Goal: Task Accomplishment & Management: Use online tool/utility

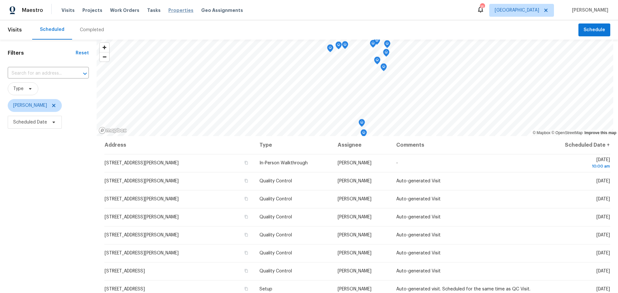
click at [169, 9] on span "Properties" at bounding box center [180, 10] width 25 height 6
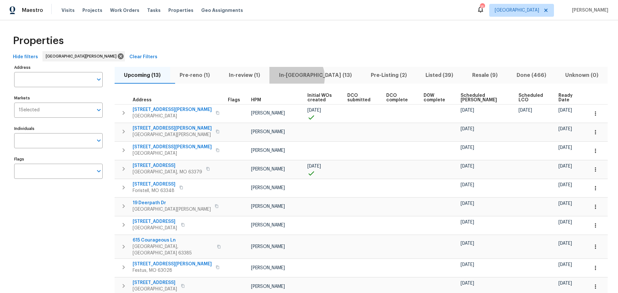
click at [307, 77] on span "In-[GEOGRAPHIC_DATA] (13)" at bounding box center [315, 75] width 84 height 9
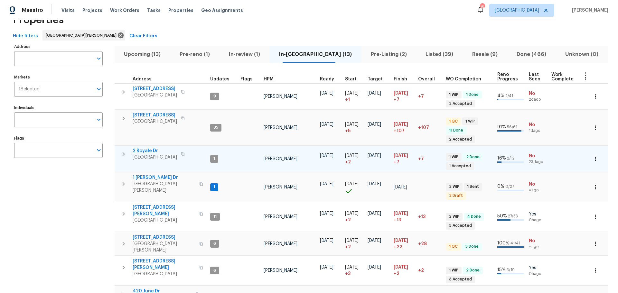
scroll to position [32, 0]
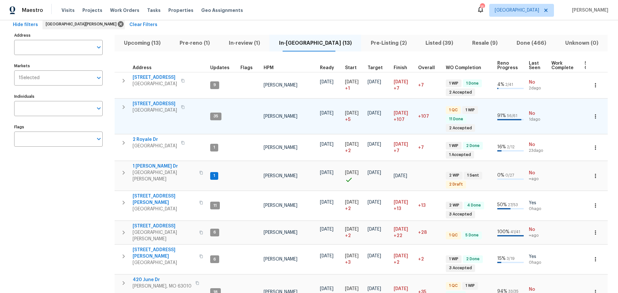
click at [155, 104] on span "120 Birchwood Dr" at bounding box center [155, 104] width 44 height 6
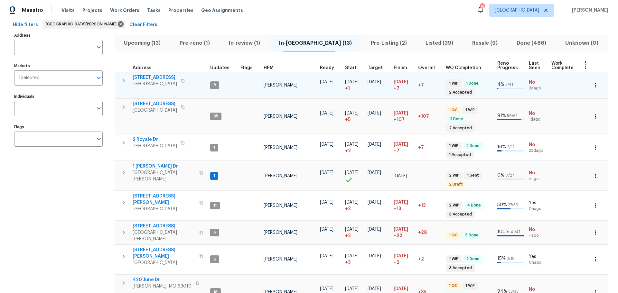
click at [185, 81] on icon "button" at bounding box center [182, 81] width 3 height 4
click at [125, 83] on icon "button" at bounding box center [124, 81] width 8 height 8
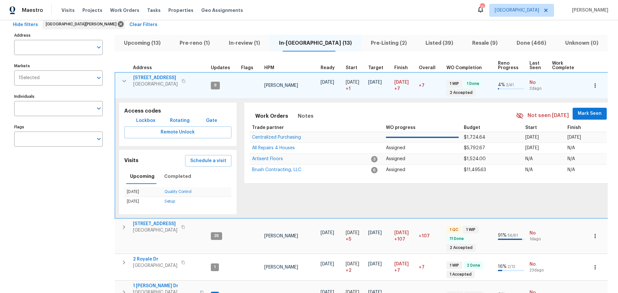
click at [144, 123] on span "Lockbox" at bounding box center [145, 121] width 19 height 8
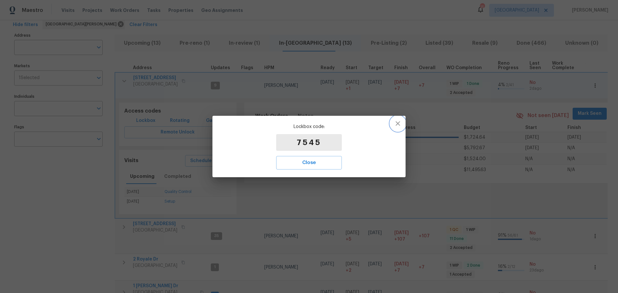
click at [399, 120] on icon "button" at bounding box center [398, 124] width 8 height 8
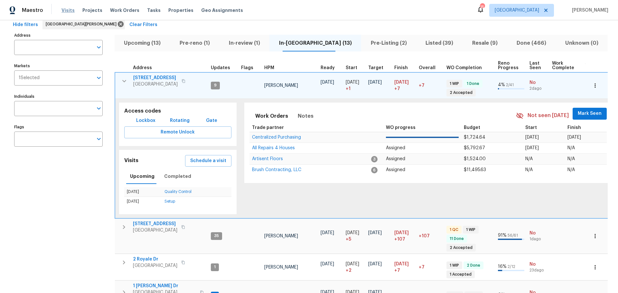
click at [64, 11] on span "Visits" at bounding box center [68, 10] width 13 height 6
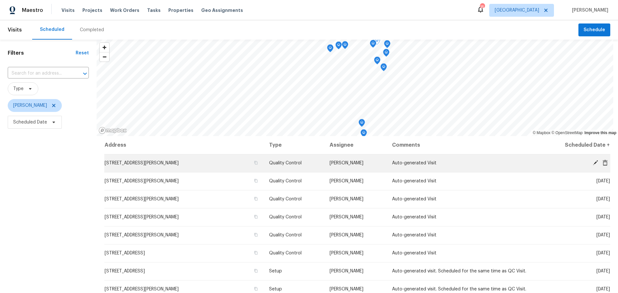
click at [603, 163] on icon at bounding box center [605, 163] width 5 height 6
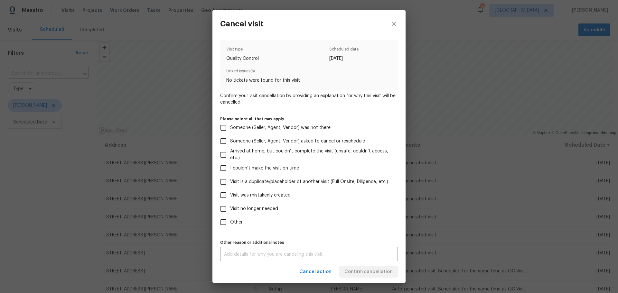
click at [281, 195] on span "Visit was mistakenly created" at bounding box center [260, 195] width 61 height 7
click at [230, 195] on input "Visit was mistakenly created" at bounding box center [224, 196] width 14 height 14
checkbox input "true"
click at [367, 274] on span "Confirm cancellation" at bounding box center [369, 272] width 48 height 8
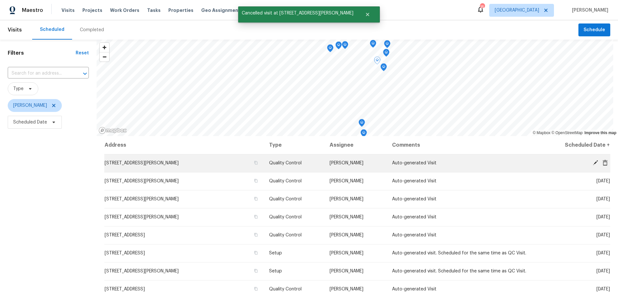
click at [603, 165] on icon at bounding box center [606, 163] width 6 height 6
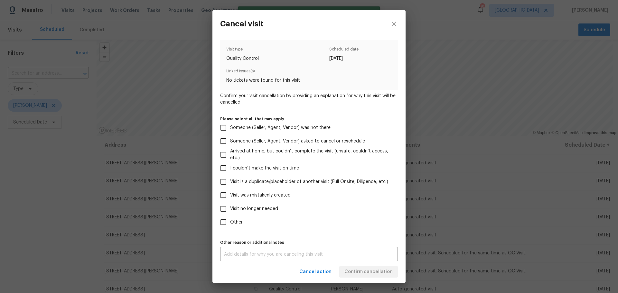
click at [261, 198] on span "Visit was mistakenly created" at bounding box center [260, 195] width 61 height 7
click at [230, 198] on input "Visit was mistakenly created" at bounding box center [224, 196] width 14 height 14
checkbox input "true"
click at [367, 273] on span "Confirm cancellation" at bounding box center [369, 272] width 48 height 8
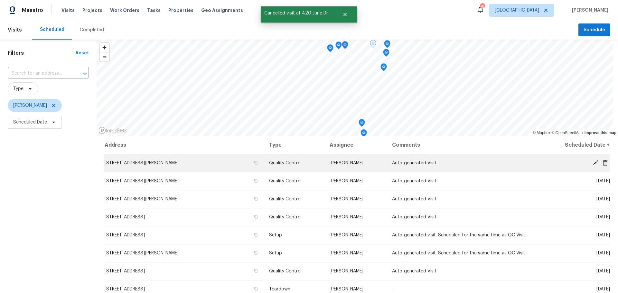
click at [603, 161] on icon at bounding box center [605, 163] width 5 height 6
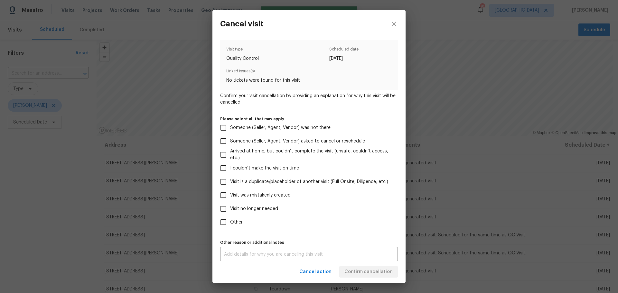
click at [256, 194] on span "Visit was mistakenly created" at bounding box center [260, 195] width 61 height 7
click at [230, 194] on input "Visit was mistakenly created" at bounding box center [224, 196] width 14 height 14
checkbox input "true"
click at [389, 271] on span "Confirm cancellation" at bounding box center [369, 272] width 48 height 8
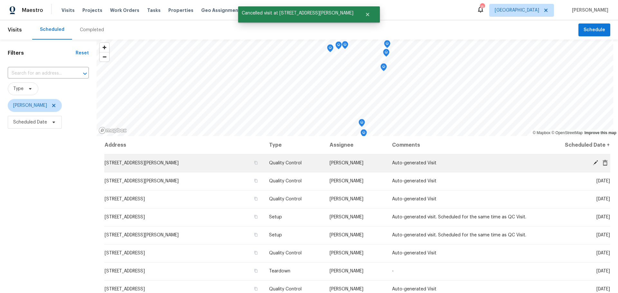
click at [603, 163] on icon at bounding box center [605, 163] width 5 height 6
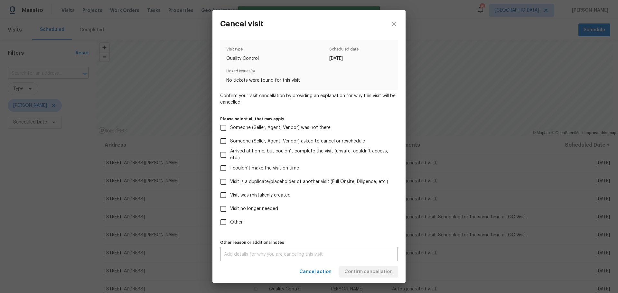
click at [275, 195] on span "Visit was mistakenly created" at bounding box center [260, 195] width 61 height 7
click at [230, 195] on input "Visit was mistakenly created" at bounding box center [224, 196] width 14 height 14
checkbox input "true"
click at [365, 269] on span "Confirm cancellation" at bounding box center [369, 272] width 48 height 8
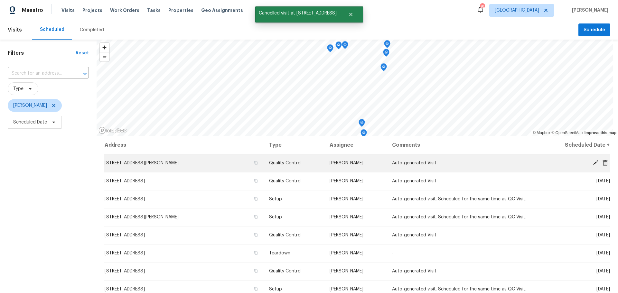
click at [603, 162] on icon at bounding box center [605, 163] width 5 height 6
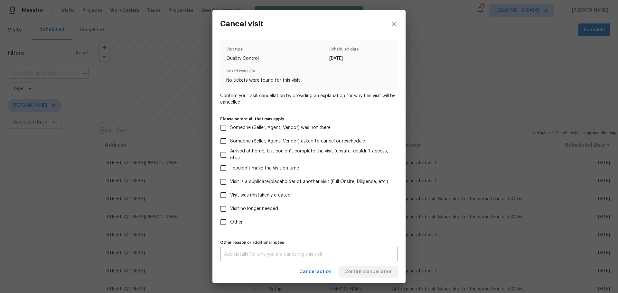
click at [259, 195] on span "Visit was mistakenly created" at bounding box center [260, 195] width 61 height 7
click at [230, 195] on input "Visit was mistakenly created" at bounding box center [224, 196] width 14 height 14
checkbox input "true"
click at [364, 274] on span "Confirm cancellation" at bounding box center [369, 272] width 48 height 8
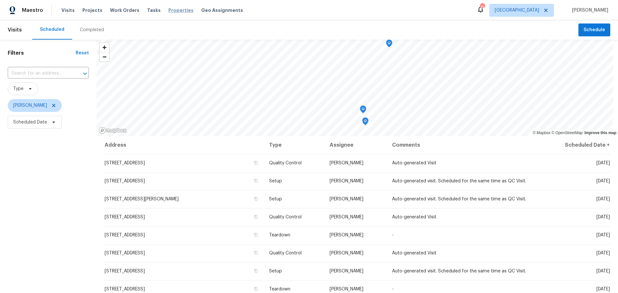
click at [168, 12] on span "Properties" at bounding box center [180, 10] width 25 height 6
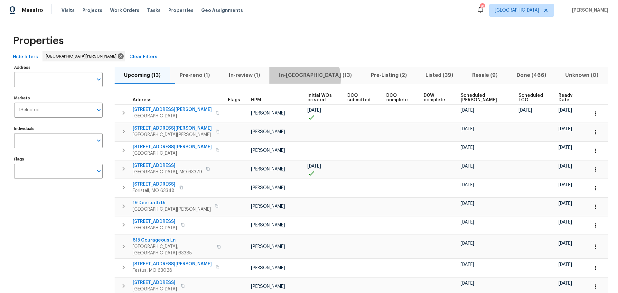
click at [317, 78] on span "In-reno (13)" at bounding box center [315, 75] width 84 height 9
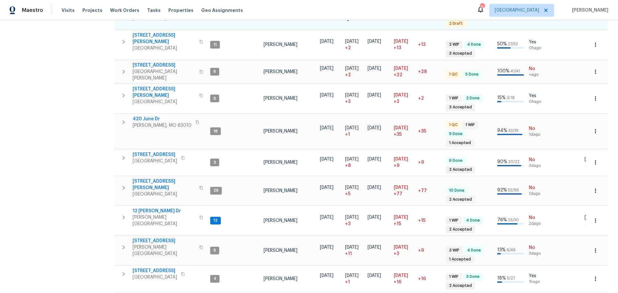
scroll to position [204, 0]
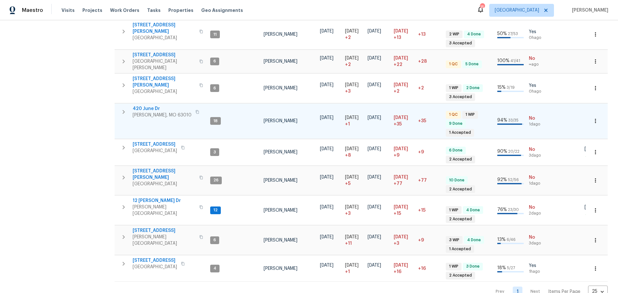
click at [146, 106] on span "420 June Dr" at bounding box center [162, 109] width 59 height 6
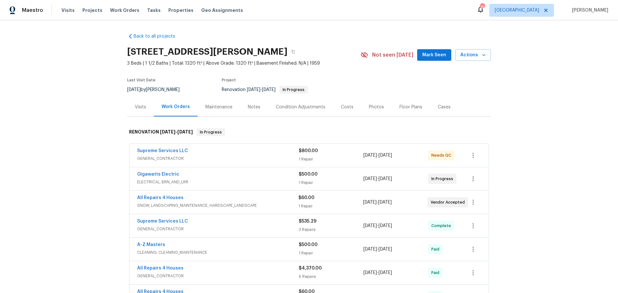
click at [168, 148] on span "Supreme Services LLC" at bounding box center [162, 151] width 51 height 6
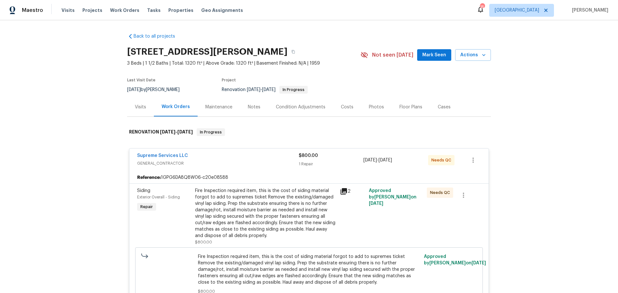
click at [273, 201] on div "Fire Inspection required item, this is the cost of siding material forgot to ad…" at bounding box center [265, 214] width 141 height 52
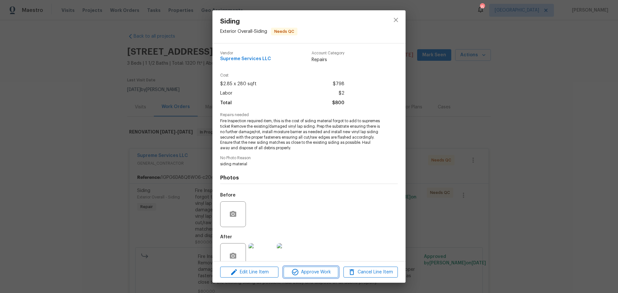
click at [319, 273] on span "Approve Work" at bounding box center [311, 273] width 51 height 8
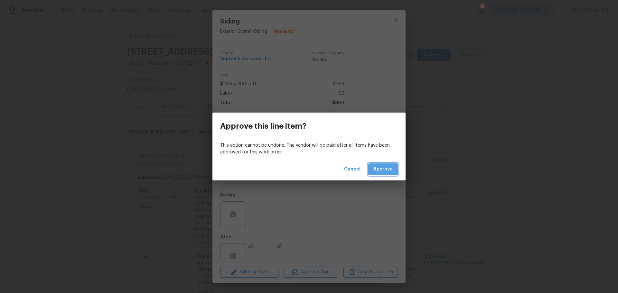
click at [380, 165] on button "Approve" at bounding box center [383, 170] width 30 height 12
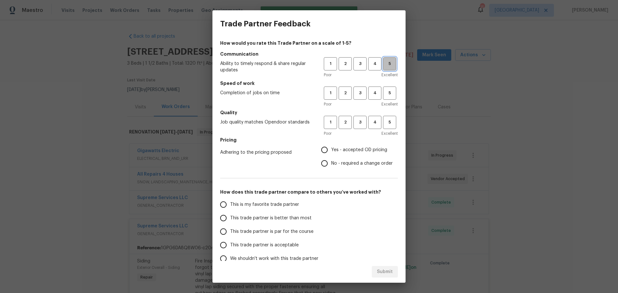
click at [385, 65] on span "5" at bounding box center [390, 63] width 12 height 7
click at [384, 97] on button "5" at bounding box center [389, 93] width 13 height 13
click at [385, 127] on button "5" at bounding box center [389, 122] width 13 height 13
drag, startPoint x: 343, startPoint y: 147, endPoint x: 332, endPoint y: 160, distance: 17.1
click at [343, 147] on span "Yes - accepted OD pricing" at bounding box center [359, 150] width 56 height 7
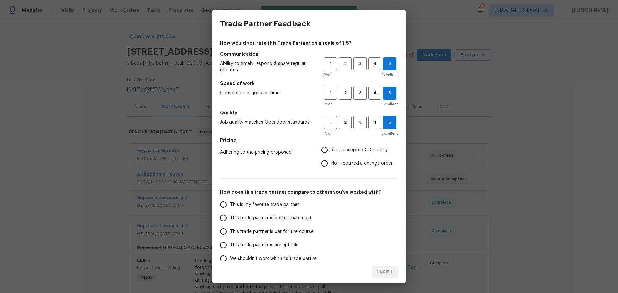
click at [331, 147] on input "Yes - accepted OD pricing" at bounding box center [325, 150] width 14 height 14
radio input "true"
click at [271, 204] on span "This is my favorite trade partner" at bounding box center [264, 205] width 69 height 7
click at [230, 204] on input "This is my favorite trade partner" at bounding box center [224, 205] width 14 height 14
click at [375, 273] on button "Submit" at bounding box center [385, 272] width 26 height 12
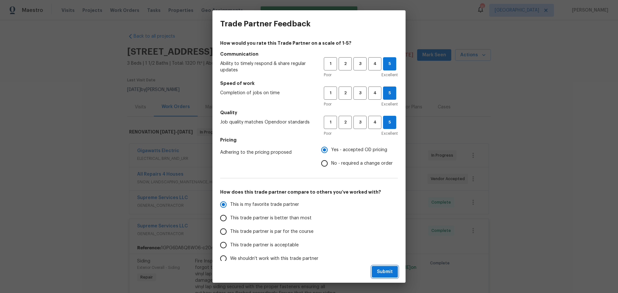
radio input "true"
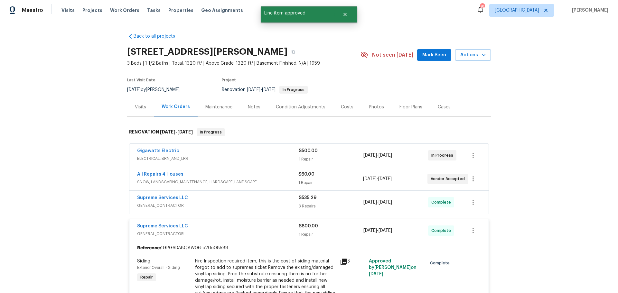
radio input "false"
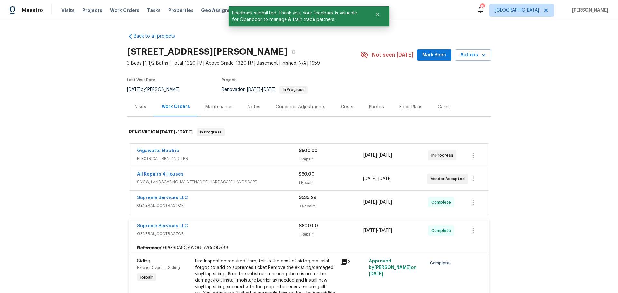
click at [440, 54] on span "Mark Seen" at bounding box center [435, 55] width 24 height 8
click at [173, 9] on span "Properties" at bounding box center [180, 10] width 25 height 6
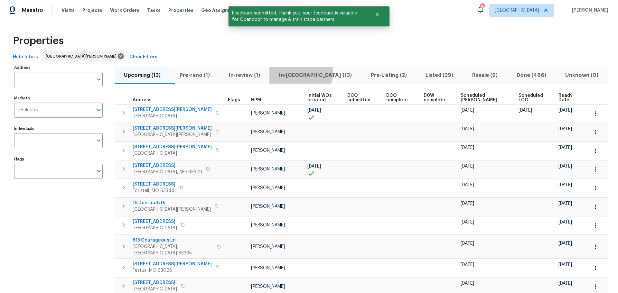
click at [313, 72] on span "In-reno (13)" at bounding box center [315, 75] width 84 height 9
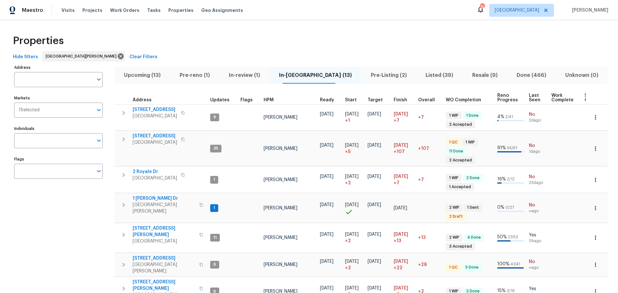
click at [485, 8] on div "15" at bounding box center [482, 7] width 5 height 6
click at [483, 10] on icon at bounding box center [480, 9] width 5 height 6
